Goal: Check status: Check status

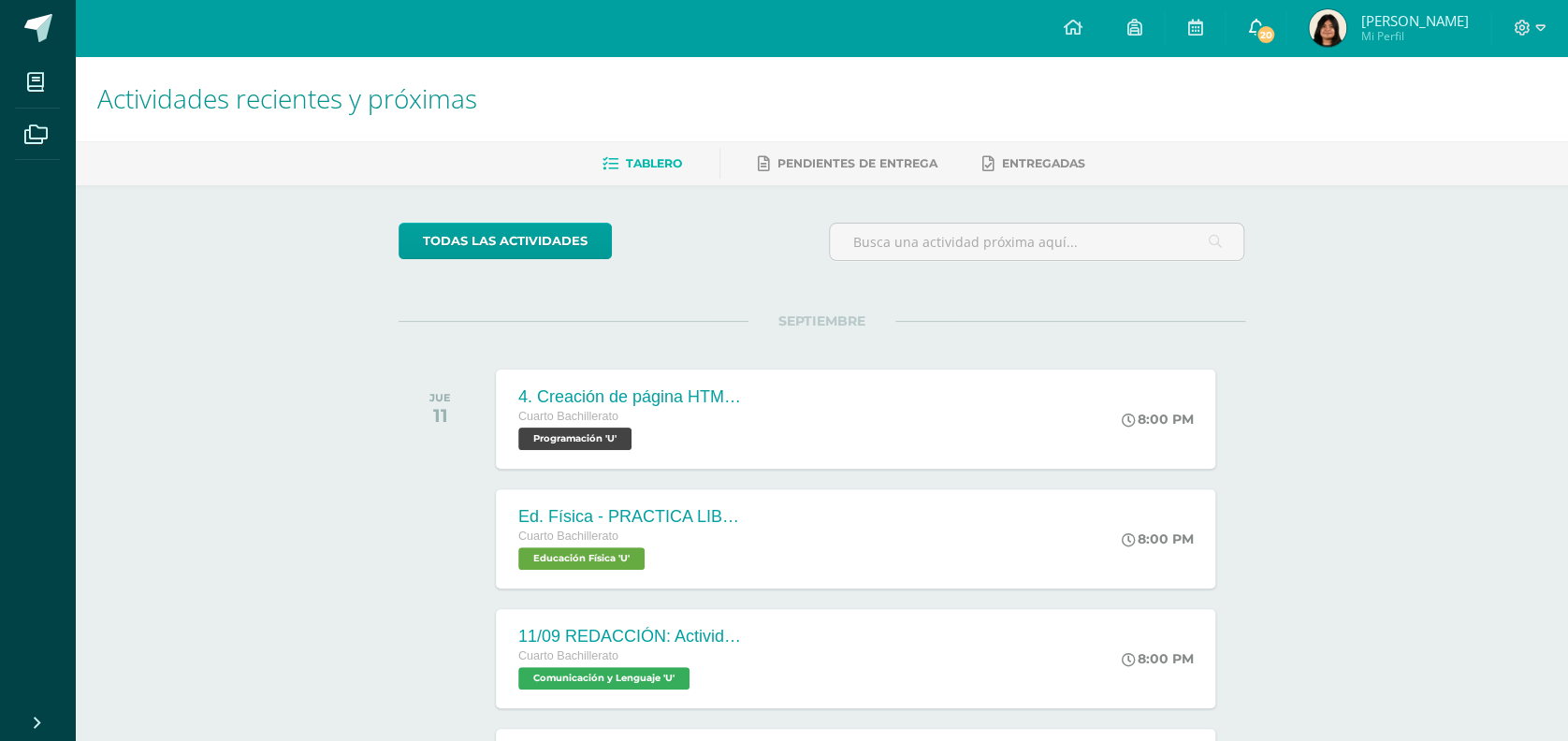
click at [1276, 30] on span "20" at bounding box center [1266, 35] width 21 height 21
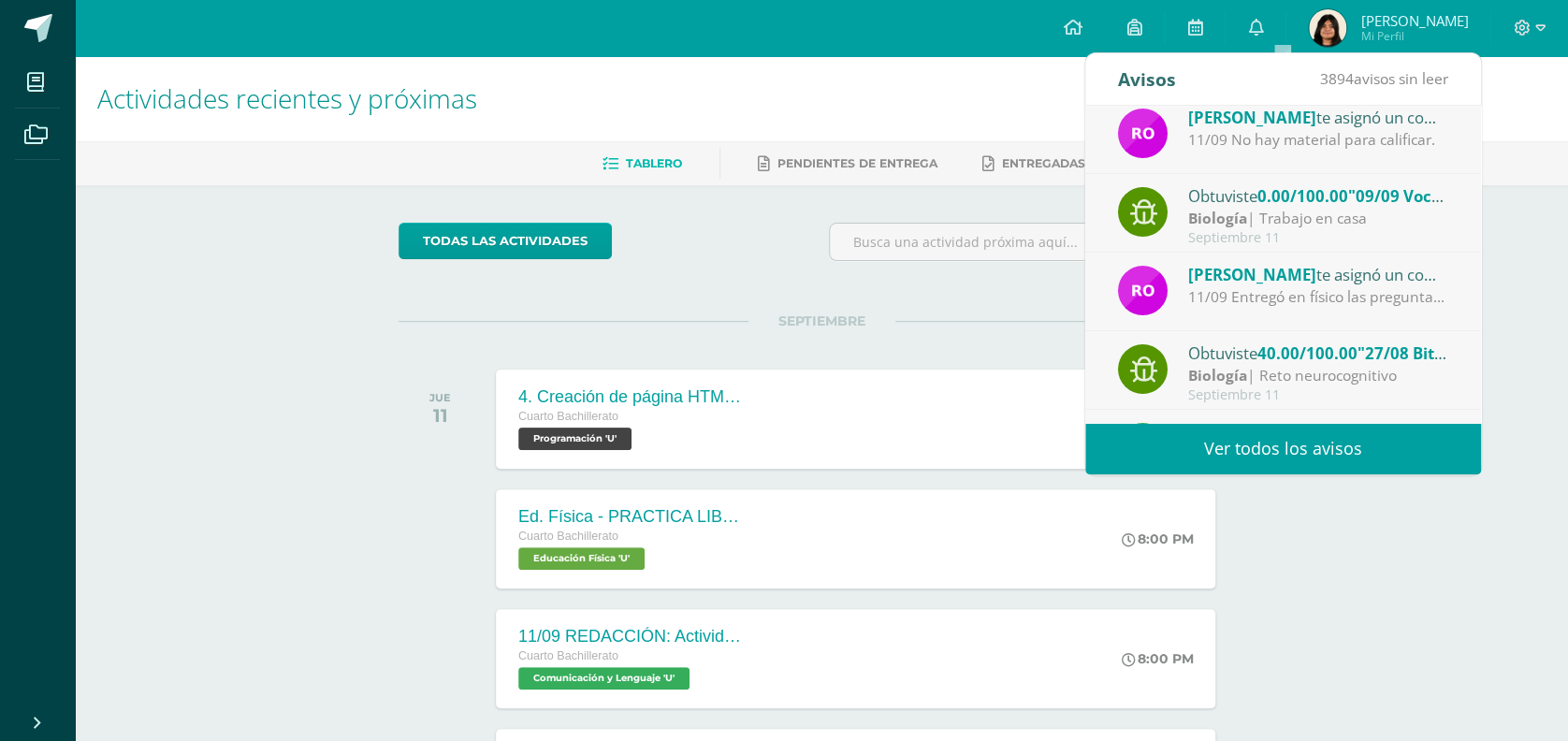
scroll to position [81, 0]
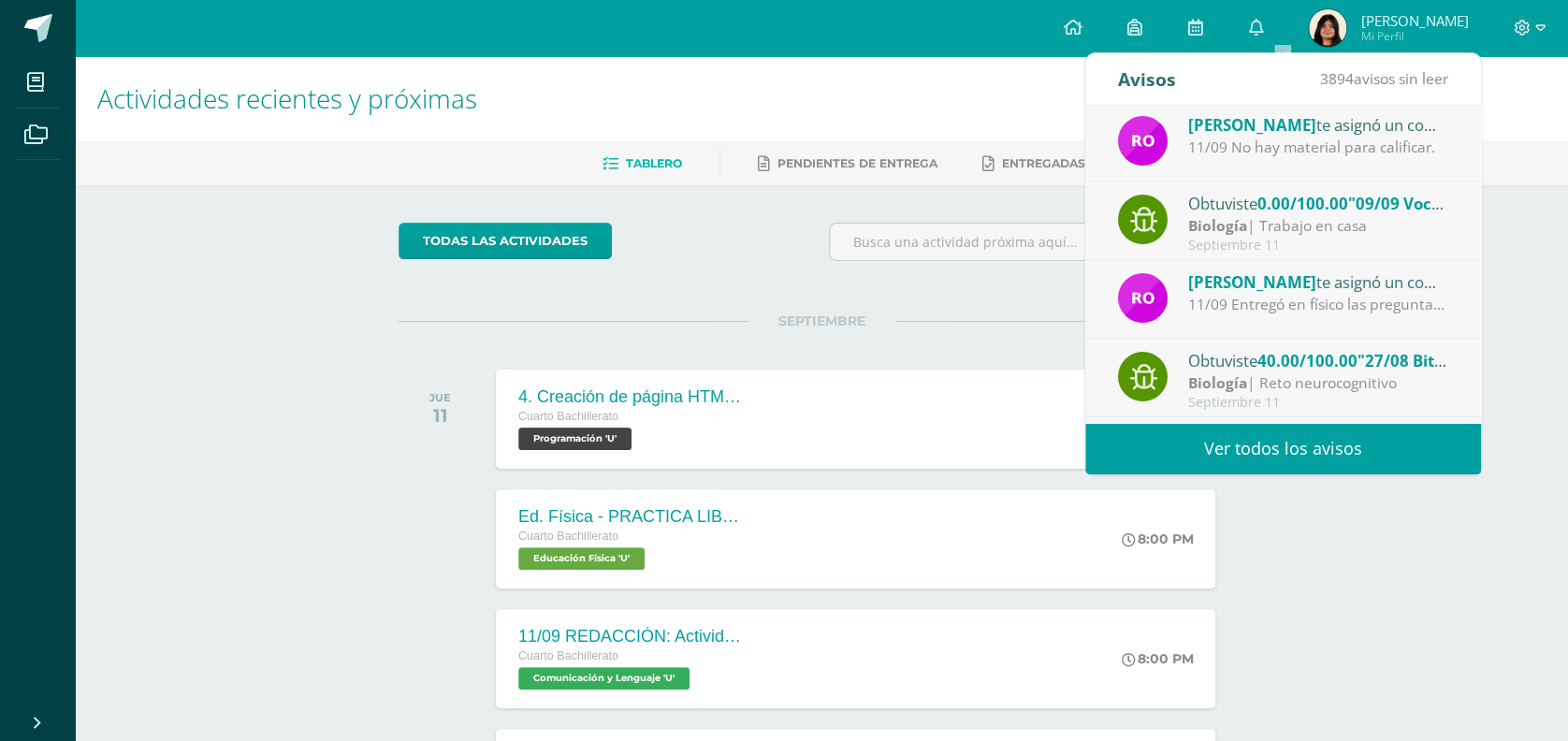
click at [1318, 301] on div "11/09 Entregó en físico las preguntas del programa. Faltó agregar la bitácora y…" at bounding box center [1317, 304] width 260 height 22
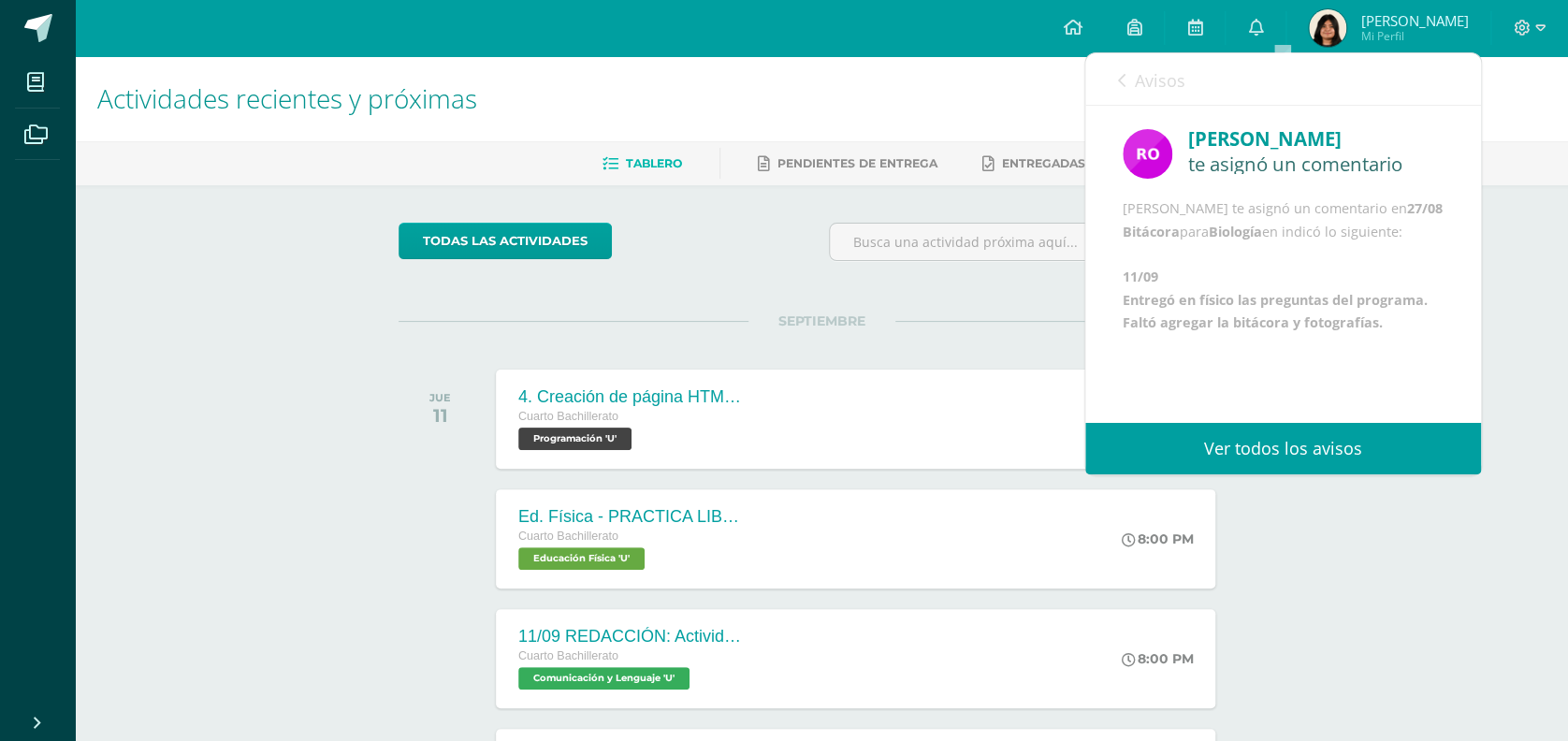
scroll to position [122, 0]
click at [1124, 86] on link "Avisos" at bounding box center [1151, 79] width 67 height 53
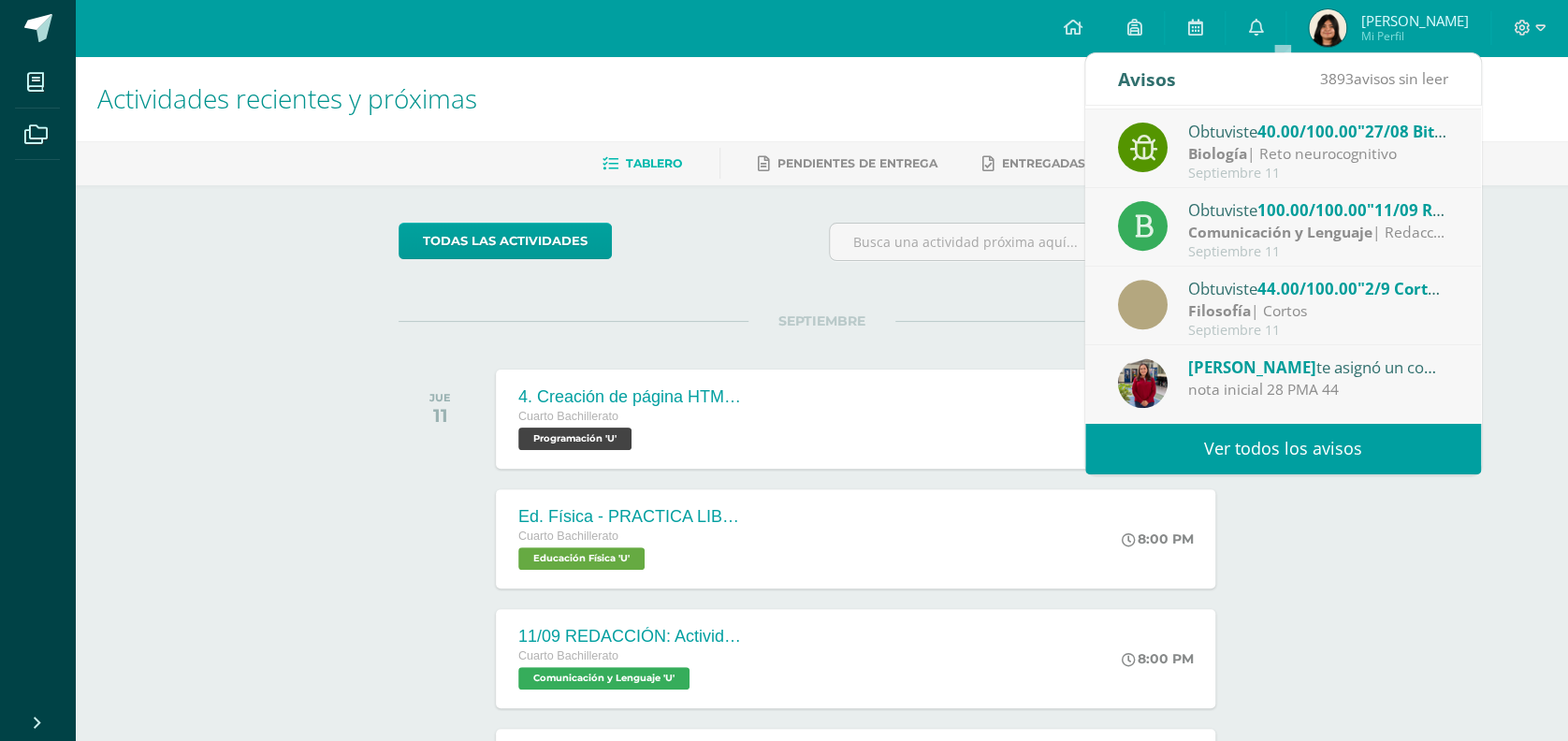
scroll to position [308, 0]
drag, startPoint x: 1263, startPoint y: 387, endPoint x: 1400, endPoint y: 363, distance: 139.1
click at [1400, 363] on div "Ligia Vega te asignó un comentario en '2/9 Corto 1' para 'Filosofía'" at bounding box center [1317, 369] width 260 height 25
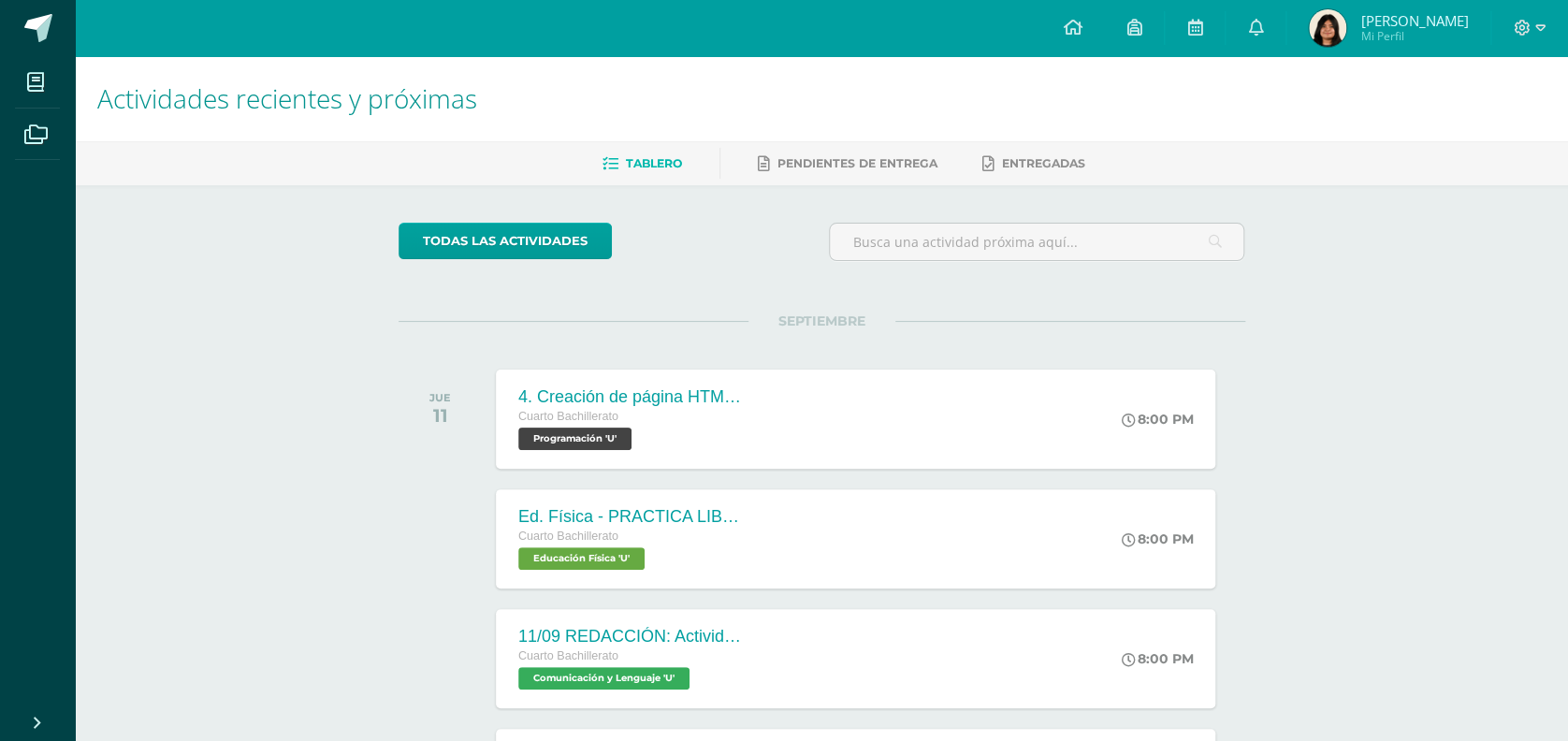
click at [1347, 536] on div "Actividades recientes y próximas Tablero Pendientes de entrega Entregadas todas…" at bounding box center [821, 620] width 1493 height 1129
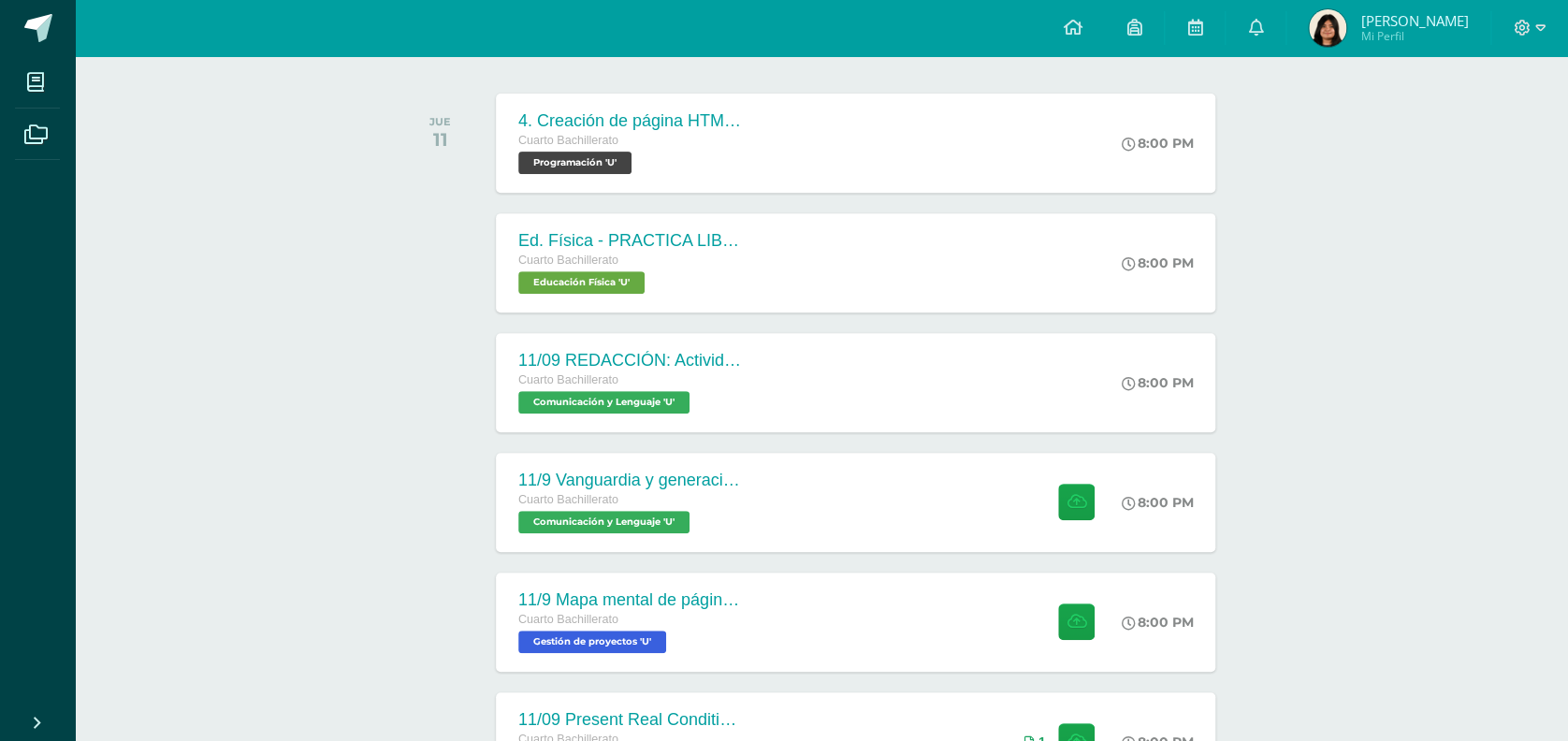
scroll to position [267, 0]
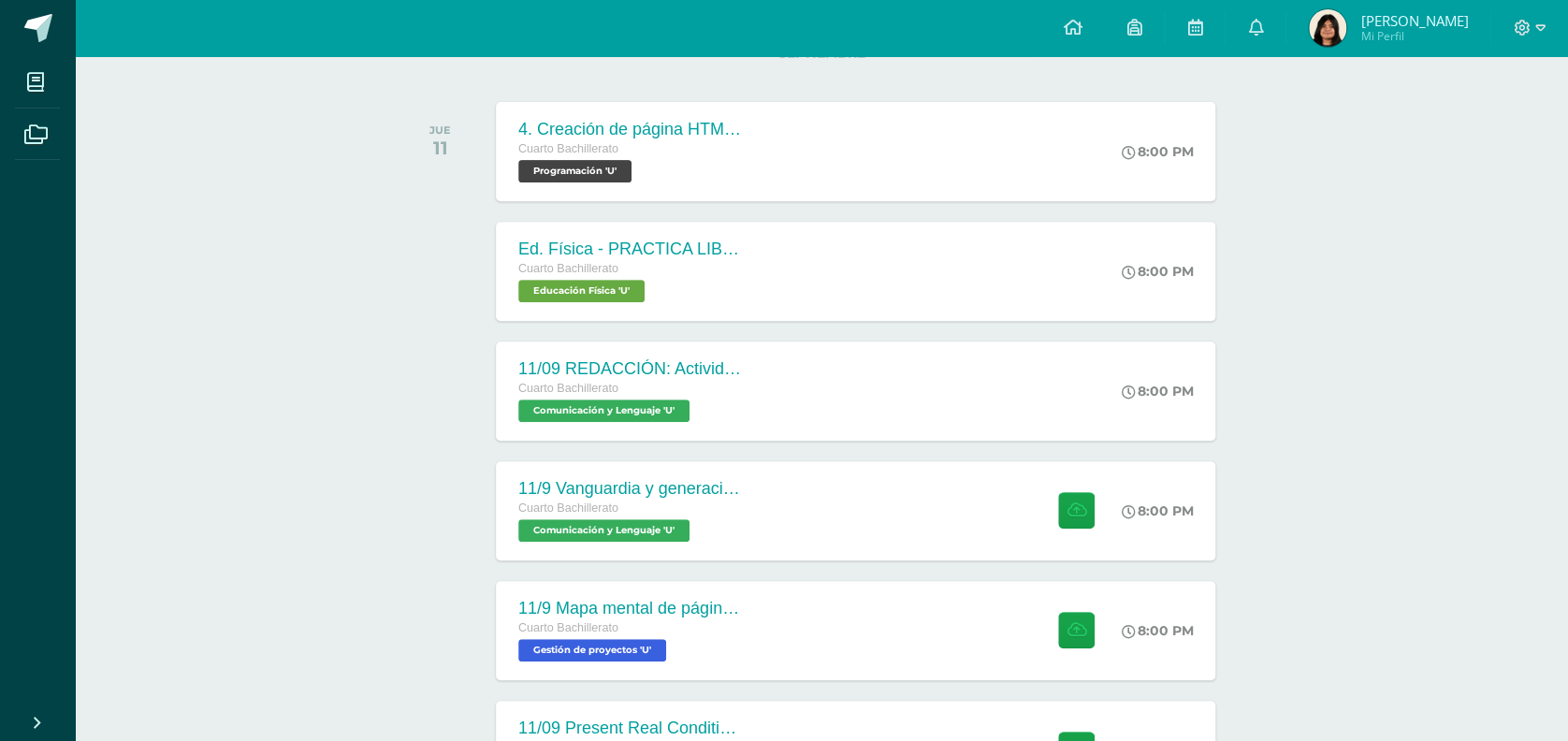
click at [1334, 33] on span "Zoe Catalina Mi Perfil" at bounding box center [1388, 28] width 166 height 38
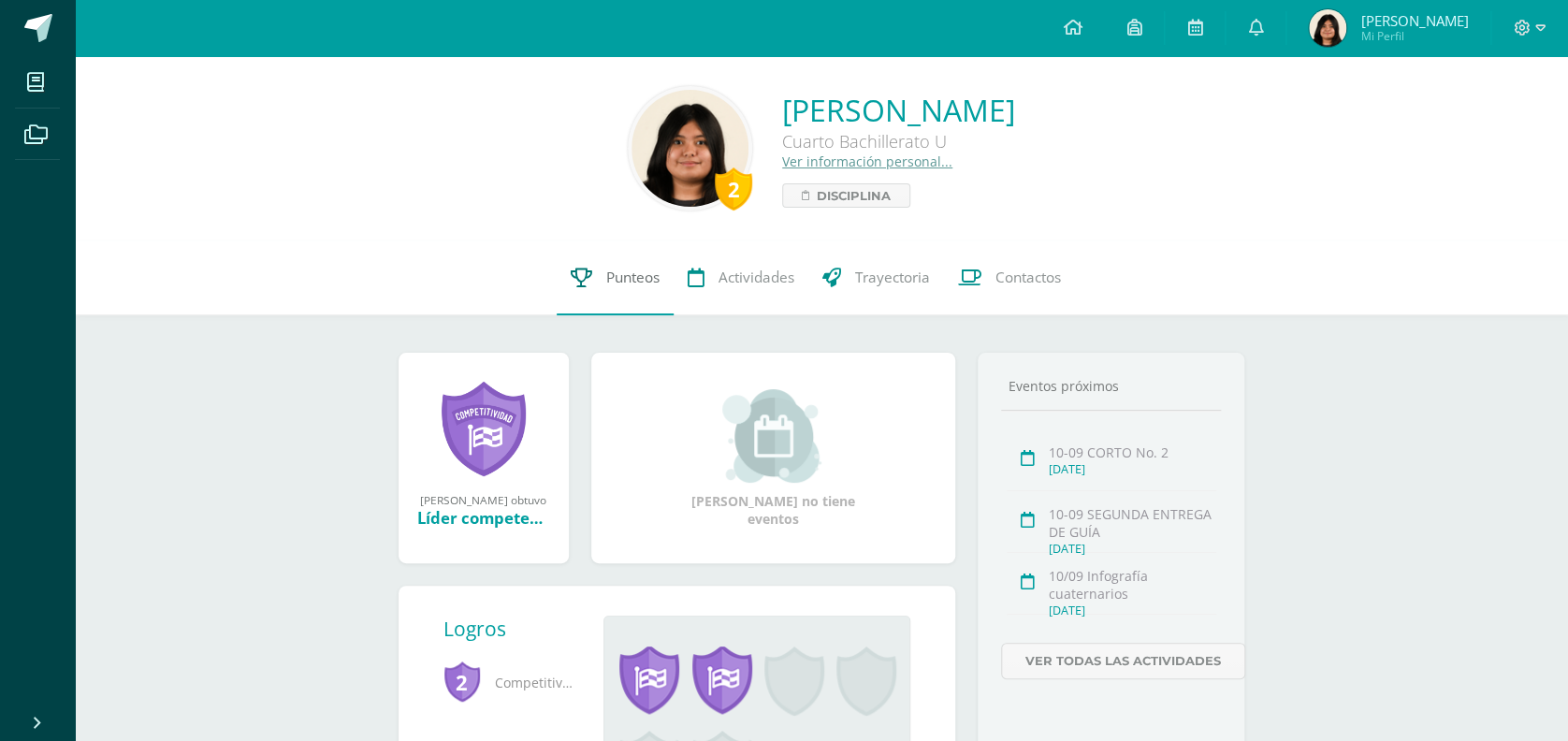
click at [595, 266] on link "Punteos" at bounding box center [616, 277] width 117 height 75
